Goal: Use online tool/utility: Utilize a website feature to perform a specific function

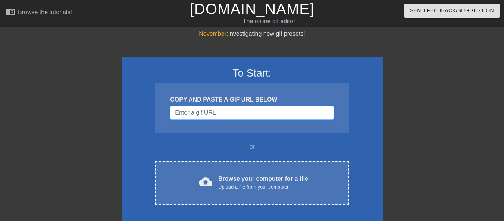
click at [268, 120] on input "Username" at bounding box center [251, 113] width 163 height 14
click at [274, 119] on input "Username" at bounding box center [251, 113] width 163 height 14
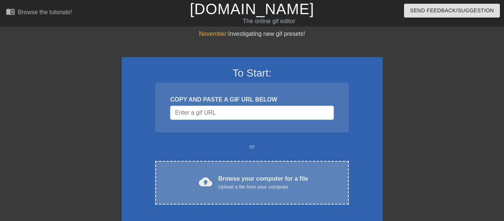
click at [264, 191] on div "Browse your computer for a file Upload a file from your computer" at bounding box center [263, 182] width 90 height 16
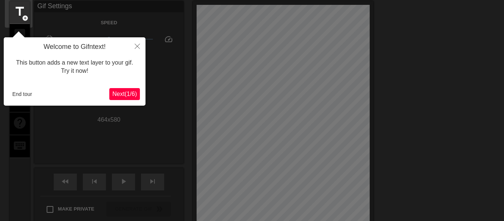
scroll to position [18, 0]
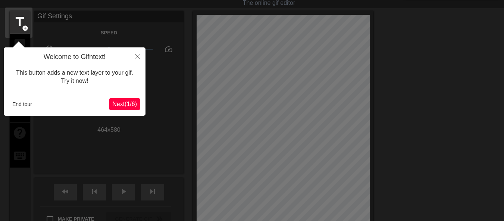
click button "Next ( 1 / 6 )" at bounding box center [124, 104] width 31 height 12
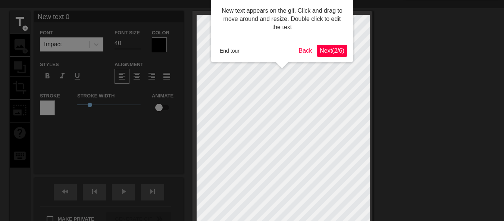
scroll to position [0, 0]
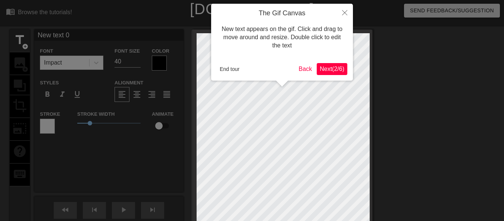
click button "Next ( 2 / 6 )" at bounding box center [332, 69] width 31 height 12
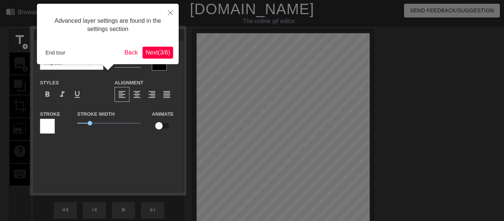
scroll to position [18, 0]
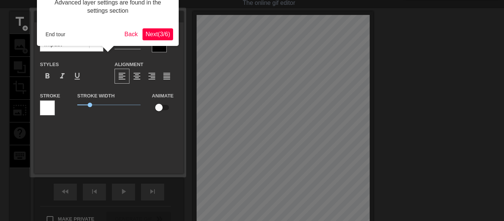
click button "Next ( 3 / 6 )" at bounding box center [157, 34] width 31 height 12
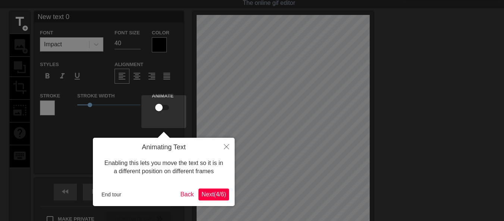
scroll to position [0, 0]
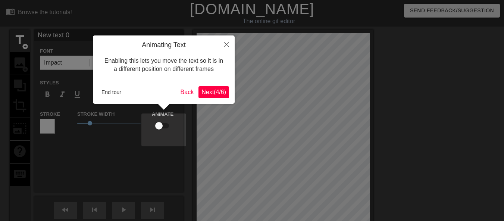
click button "Next ( 4 / 6 )" at bounding box center [213, 92] width 31 height 12
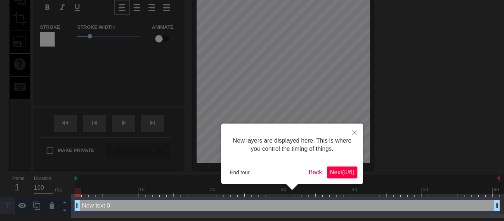
click button "Next ( 5 / 6 )" at bounding box center [342, 172] width 31 height 12
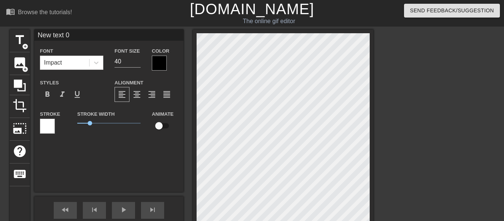
click at [73, 36] on input "New text 0" at bounding box center [108, 34] width 149 height 11
type input "N"
click at [22, 41] on span "title" at bounding box center [20, 40] width 14 height 14
drag, startPoint x: 82, startPoint y: 34, endPoint x: 17, endPoint y: 40, distance: 65.2
click at [17, 40] on div "title add_circle image add_circle crop photo_size_select_large help keyboard Ne…" at bounding box center [192, 142] width 364 height 227
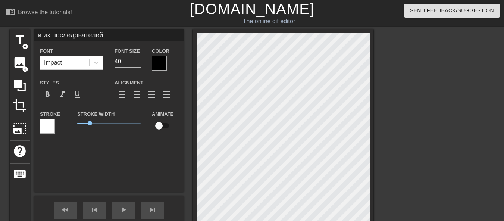
type input "из коммунистов"
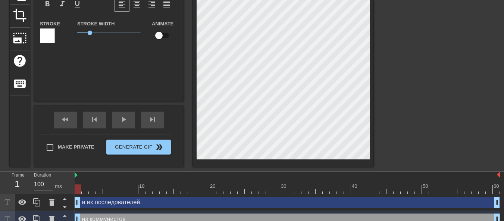
scroll to position [100, 0]
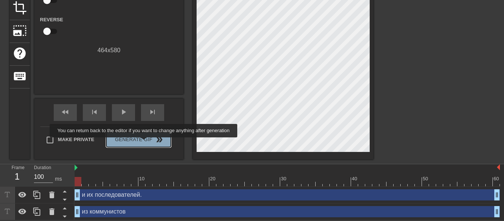
click at [144, 142] on span "Generate Gif double_arrow" at bounding box center [138, 139] width 59 height 9
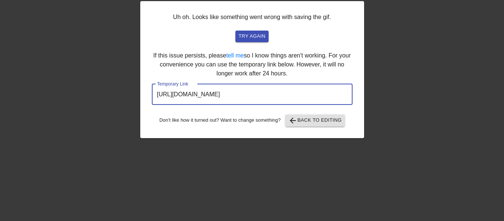
scroll to position [0, 2]
drag, startPoint x: 153, startPoint y: 106, endPoint x: 373, endPoint y: 122, distance: 220.6
click at [373, 122] on div "Uh oh. Looks like something went wrong with saving the gif. try again If this i…" at bounding box center [252, 106] width 504 height 224
